Goal: Transaction & Acquisition: Book appointment/travel/reservation

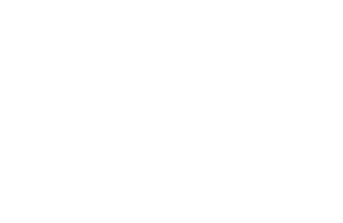
click at [321, 13] on icon at bounding box center [320, 15] width 6 height 5
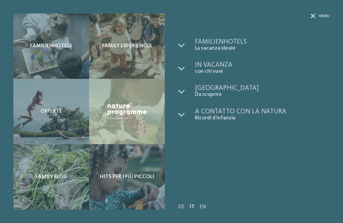
click at [224, 41] on span "Familienhotels" at bounding box center [262, 42] width 135 height 7
click at [181, 205] on link "DE" at bounding box center [181, 206] width 6 height 5
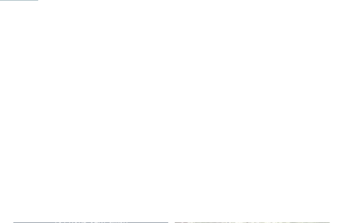
scroll to position [297, 0]
click at [47, 143] on link "Familienhotel finden" at bounding box center [42, 144] width 58 height 13
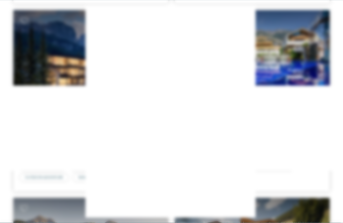
scroll to position [1857, 0]
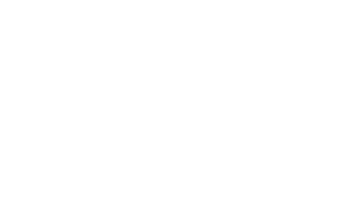
click at [301, 42] on icon at bounding box center [300, 48] width 14 height 12
click at [34, 149] on h4 "Fameli ****ˢ" at bounding box center [91, 153] width 142 height 9
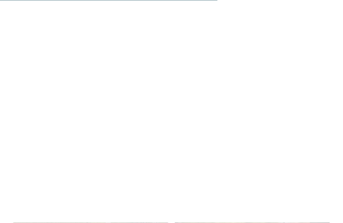
click at [71, 70] on h4 "Movi Family Apart-Hotel" at bounding box center [91, 74] width 142 height 9
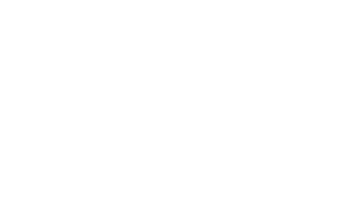
scroll to position [580, 0]
click at [303, 170] on div "Neu ab Winter 2025" at bounding box center [252, 180] width 155 height 87
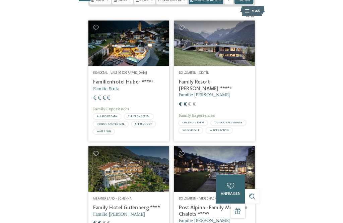
scroll to position [191, 0]
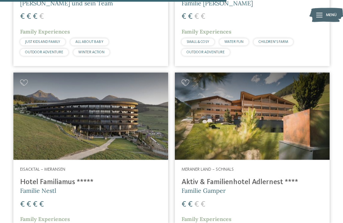
scroll to position [1984, 0]
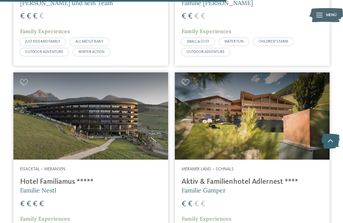
click at [283, 177] on h4 "Aktiv & Familienhotel Adlernest ****" at bounding box center [253, 181] width 142 height 9
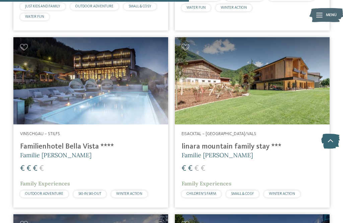
scroll to position [1654, 0]
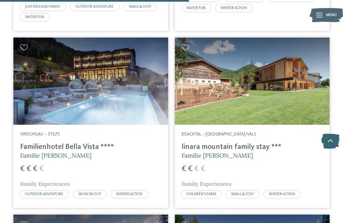
click at [258, 143] on h4 "linara mountain family stay ***" at bounding box center [253, 147] width 142 height 9
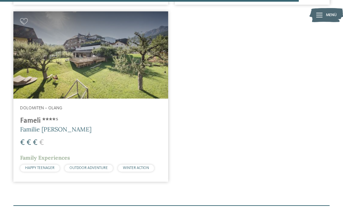
scroll to position [2602, 0]
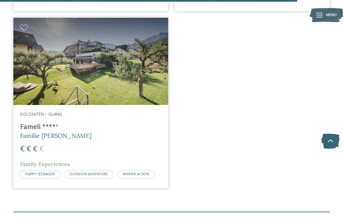
click at [44, 132] on span "Familie Gasser" at bounding box center [55, 136] width 71 height 8
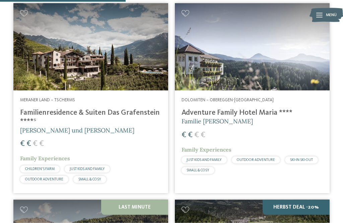
scroll to position [1100, 0]
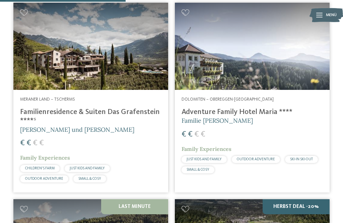
click at [248, 111] on h4 "Adventure Family Hotel Maria ****" at bounding box center [253, 112] width 142 height 9
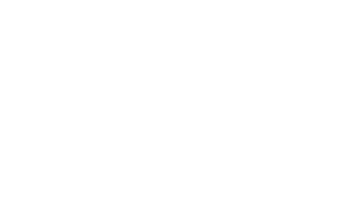
scroll to position [1042, 0]
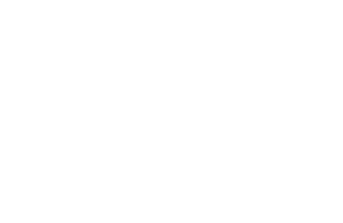
click at [280, 148] on p "Kids Area" at bounding box center [171, 151] width 317 height 7
click at [332, 98] on icon at bounding box center [329, 105] width 18 height 15
click at [299, 171] on img at bounding box center [171, 104] width 343 height 193
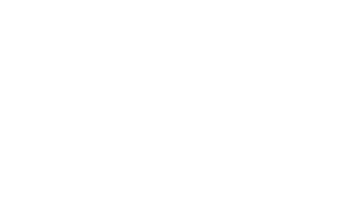
scroll to position [654, 0]
click at [312, 185] on div at bounding box center [158, 218] width 317 height 178
click at [290, 157] on div "weiterlesen" at bounding box center [171, 163] width 317 height 13
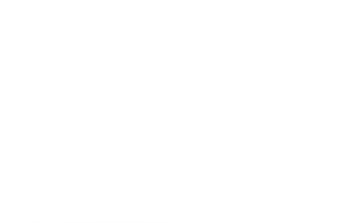
scroll to position [1625, 0]
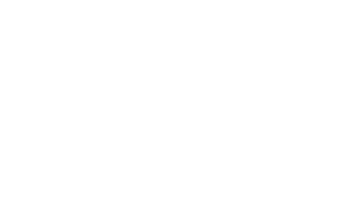
click at [336, 143] on div "Meraner Land – Schnals Aktiv & Familienhotel Adlernest **** Familie Gamper 17.0…" at bounding box center [171, 104] width 343 height 97
click at [245, 117] on div "2–4 Personen" at bounding box center [251, 120] width 142 height 7
click at [333, 143] on icon at bounding box center [330, 150] width 18 height 15
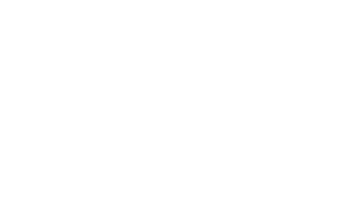
scroll to position [798, 0]
click at [334, 121] on icon at bounding box center [330, 128] width 18 height 15
click at [333, 121] on icon at bounding box center [330, 128] width 18 height 15
click at [338, 121] on icon at bounding box center [330, 128] width 18 height 15
click at [339, 121] on icon at bounding box center [330, 128] width 18 height 15
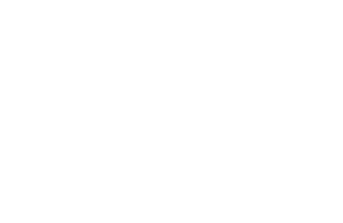
click at [333, 121] on icon at bounding box center [330, 128] width 18 height 15
click at [339, 113] on div "Wohnen Suiten Familienzimmer Doppelzimmer slide" at bounding box center [171, 126] width 343 height 145
click at [335, 121] on icon at bounding box center [330, 128] width 18 height 15
click at [8, 124] on icon at bounding box center [13, 128] width 18 height 15
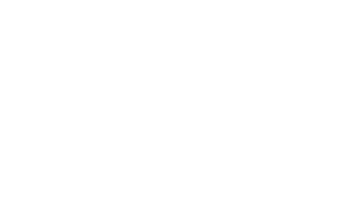
click at [5, 121] on icon at bounding box center [13, 128] width 18 height 15
click at [334, 121] on icon at bounding box center [330, 128] width 18 height 15
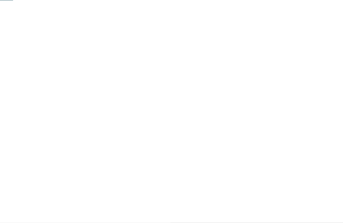
scroll to position [86, 0]
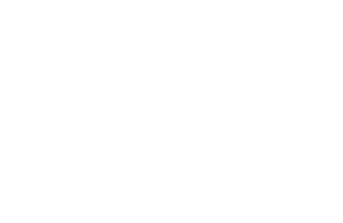
scroll to position [383, 0]
click at [300, 108] on li "Wellnessbereich mit Family Indoor Pool, Kinderbecken, Ruheräumen, Plauderstube …" at bounding box center [174, 111] width 296 height 6
click at [304, 108] on li "Wellnessbereich mit Family Indoor Pool, Kinderbecken, Ruheräumen, Plauderstube …" at bounding box center [174, 111] width 296 height 6
click at [293, 117] on p "Auf diese Highlights könnt ihr euch im Winter freuen:" at bounding box center [172, 119] width 300 height 6
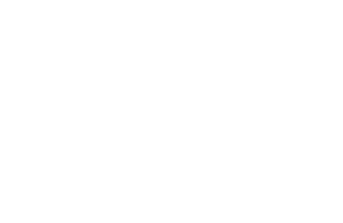
click at [312, 82] on div "Kirchdorfstraße 40 39037 Mühlbach/Vals Eisacktal" at bounding box center [171, 81] width 317 height 24
click at [331, 151] on icon at bounding box center [330, 158] width 18 height 15
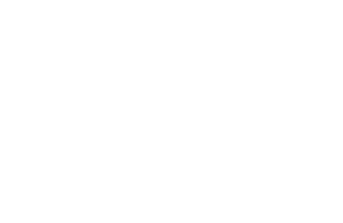
click at [257, 161] on li "Back-Kurs, Laternenwanderung, Kinder Disco, Bogenschießen, Waldspielplatz, Tanz…" at bounding box center [174, 162] width 312 height 15
click at [290, 162] on h2 "Lage" at bounding box center [168, 166] width 310 height 8
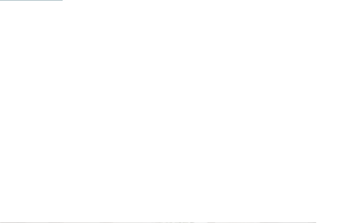
scroll to position [464, 0]
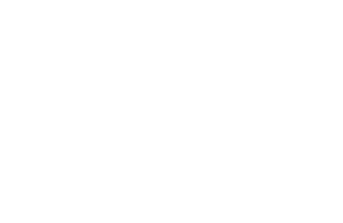
click at [46, 137] on span "www.fameli.it" at bounding box center [42, 139] width 39 height 5
click at [287, 66] on div "Adventure Family Hotel Maria **** Obereggen-[GEOGRAPHIC_DATA] - [GEOGRAPHIC_DAT…" at bounding box center [251, 96] width 142 height 67
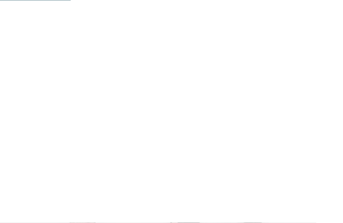
scroll to position [481, 0]
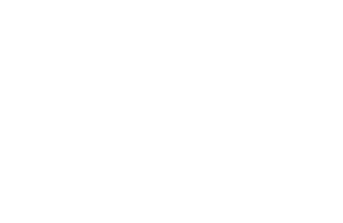
click at [61, 101] on span "[DOMAIN_NAME]" at bounding box center [42, 103] width 39 height 5
